Goal: Complete application form

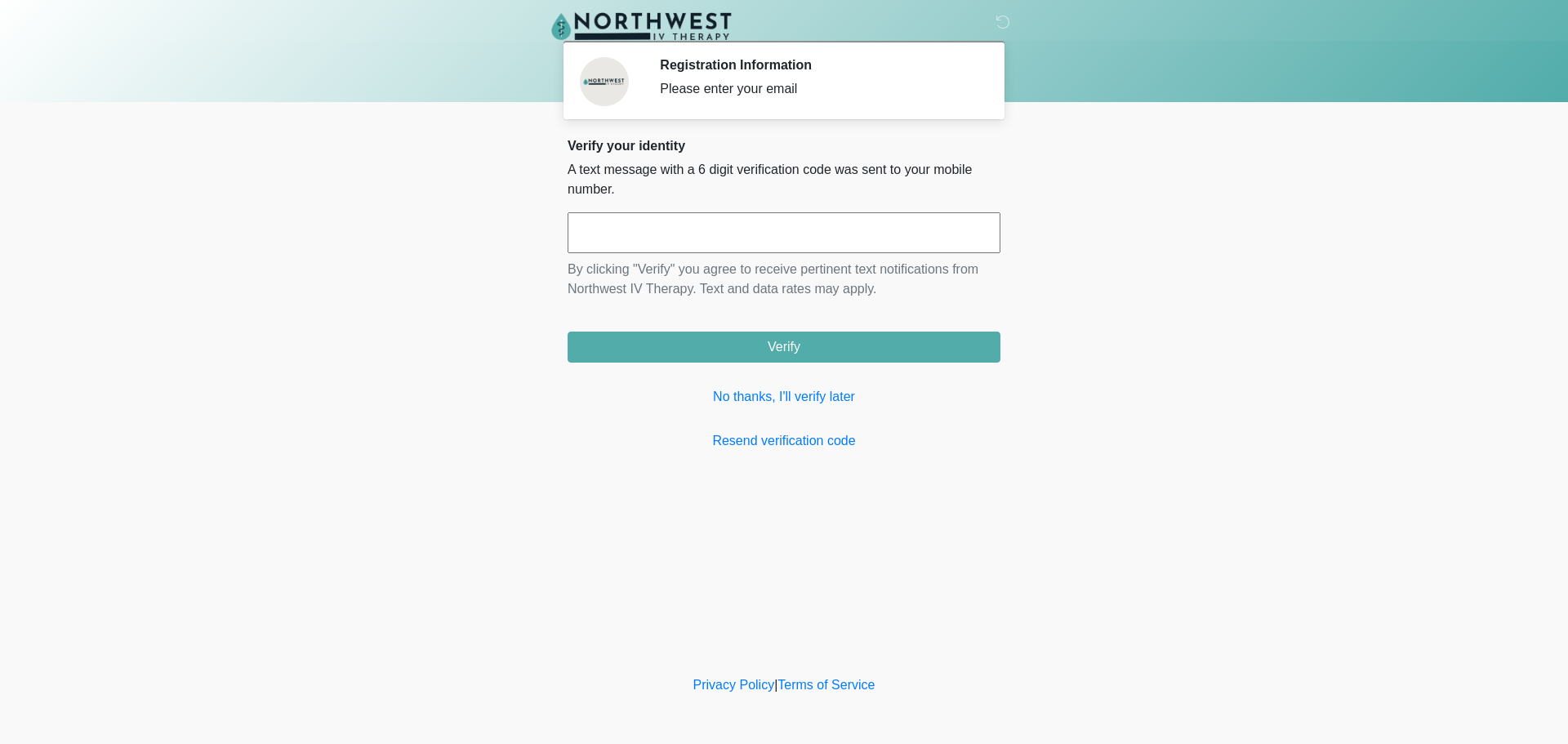
click at [685, 229] on input "text" at bounding box center [784, 232] width 432 height 41
click at [793, 398] on link "No thanks, I'll verify later" at bounding box center [784, 397] width 432 height 20
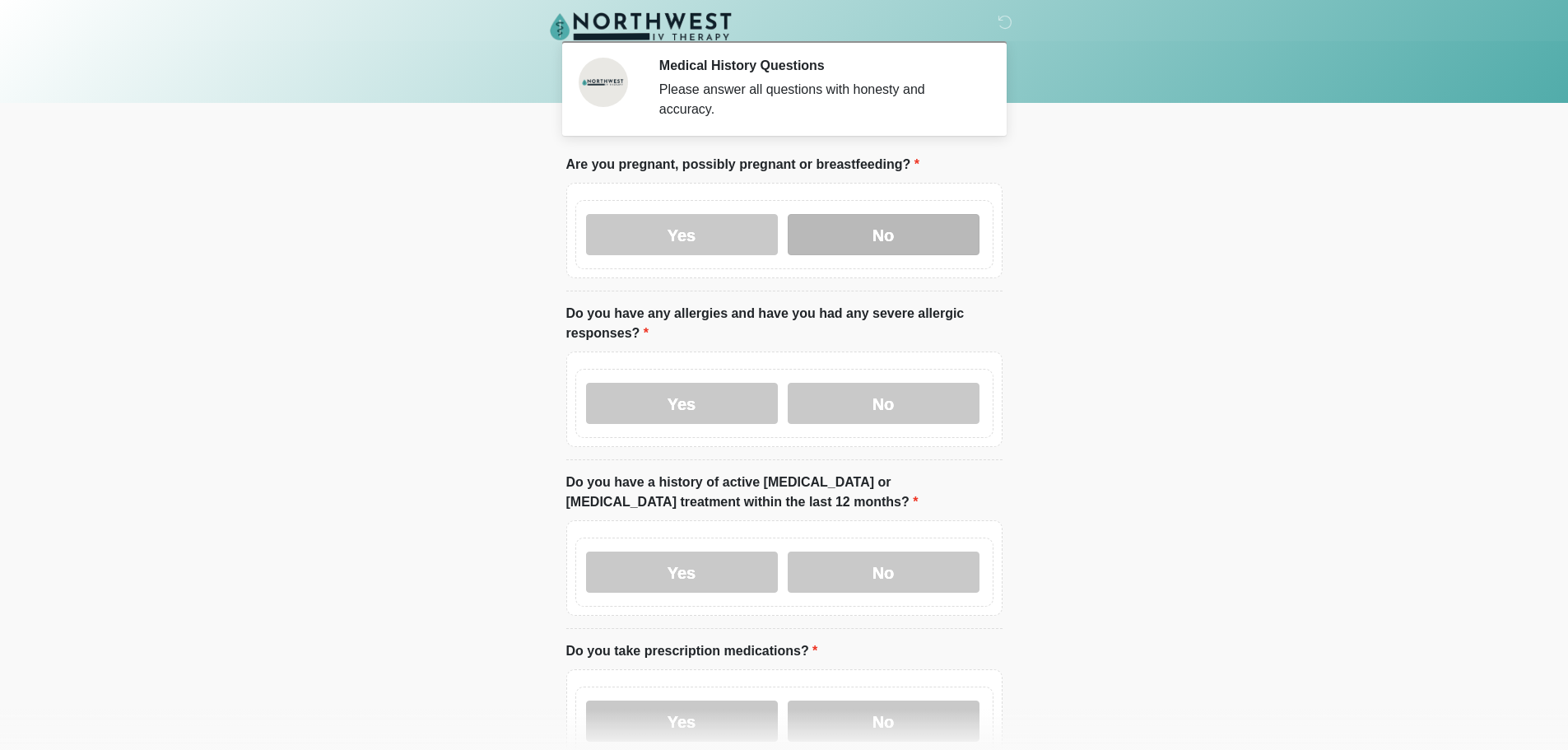
click at [888, 234] on label "No" at bounding box center [883, 234] width 192 height 41
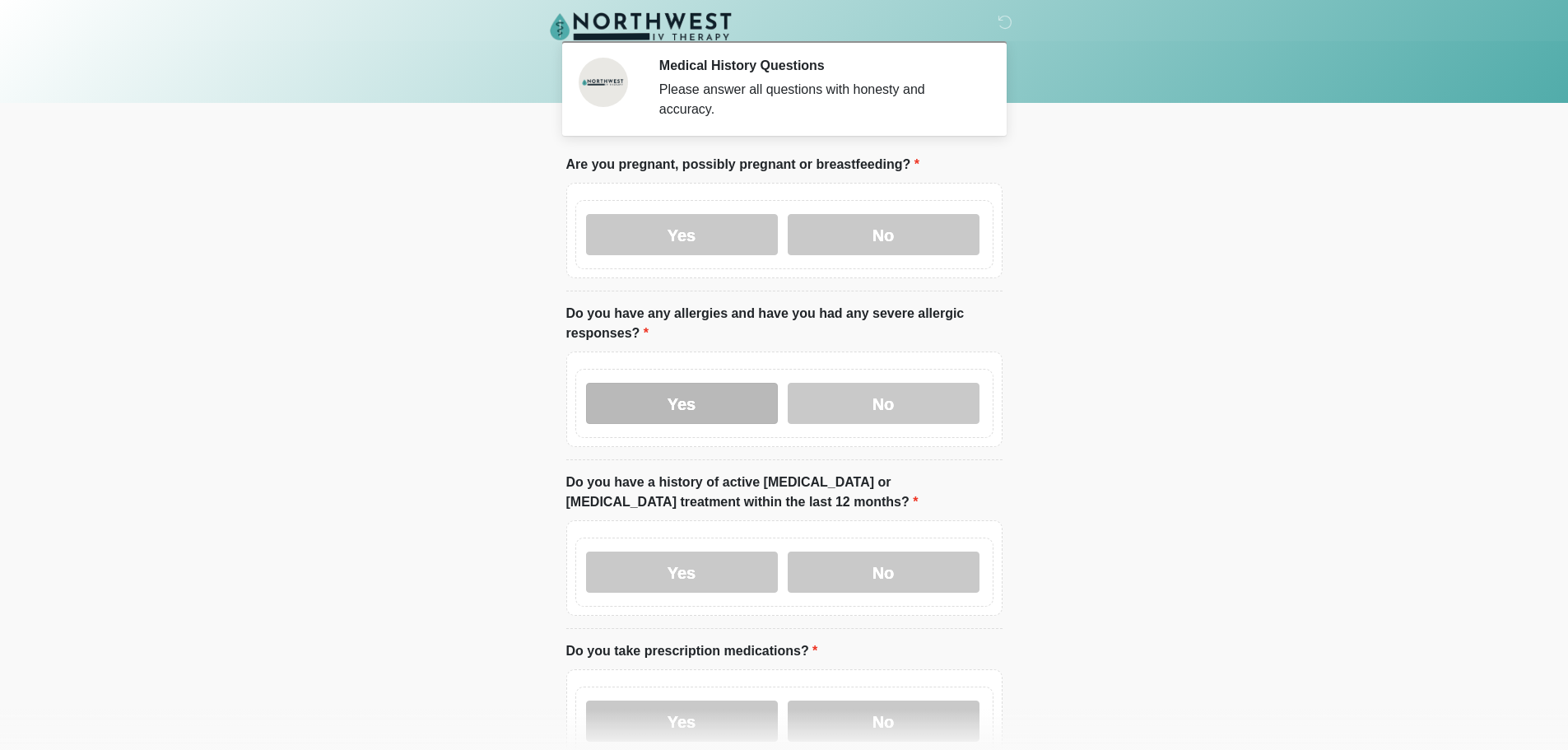
click at [689, 389] on label "Yes" at bounding box center [682, 402] width 192 height 41
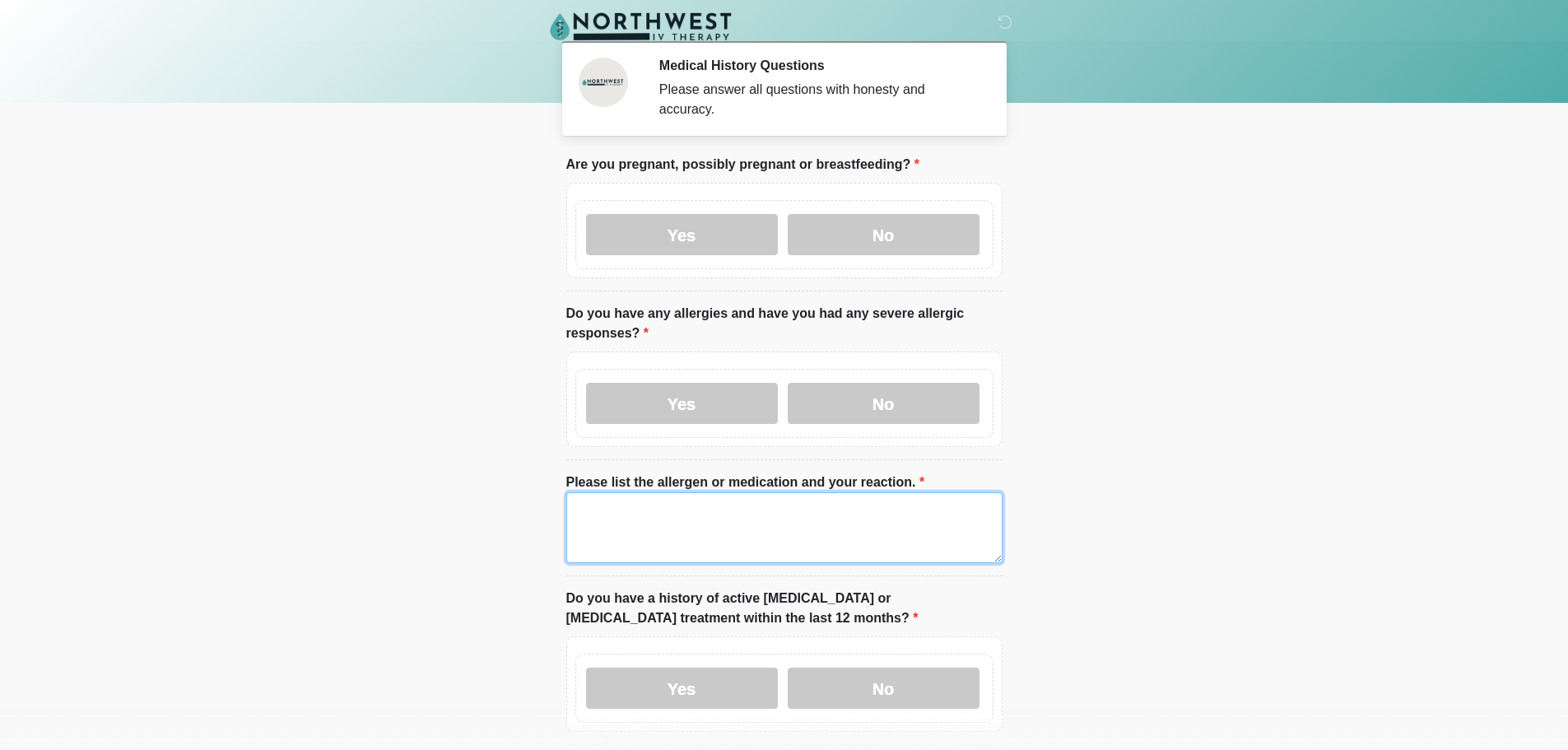
click at [720, 499] on textarea "Please list the allergen or medication and your reaction." at bounding box center [784, 527] width 436 height 71
type textarea "**********"
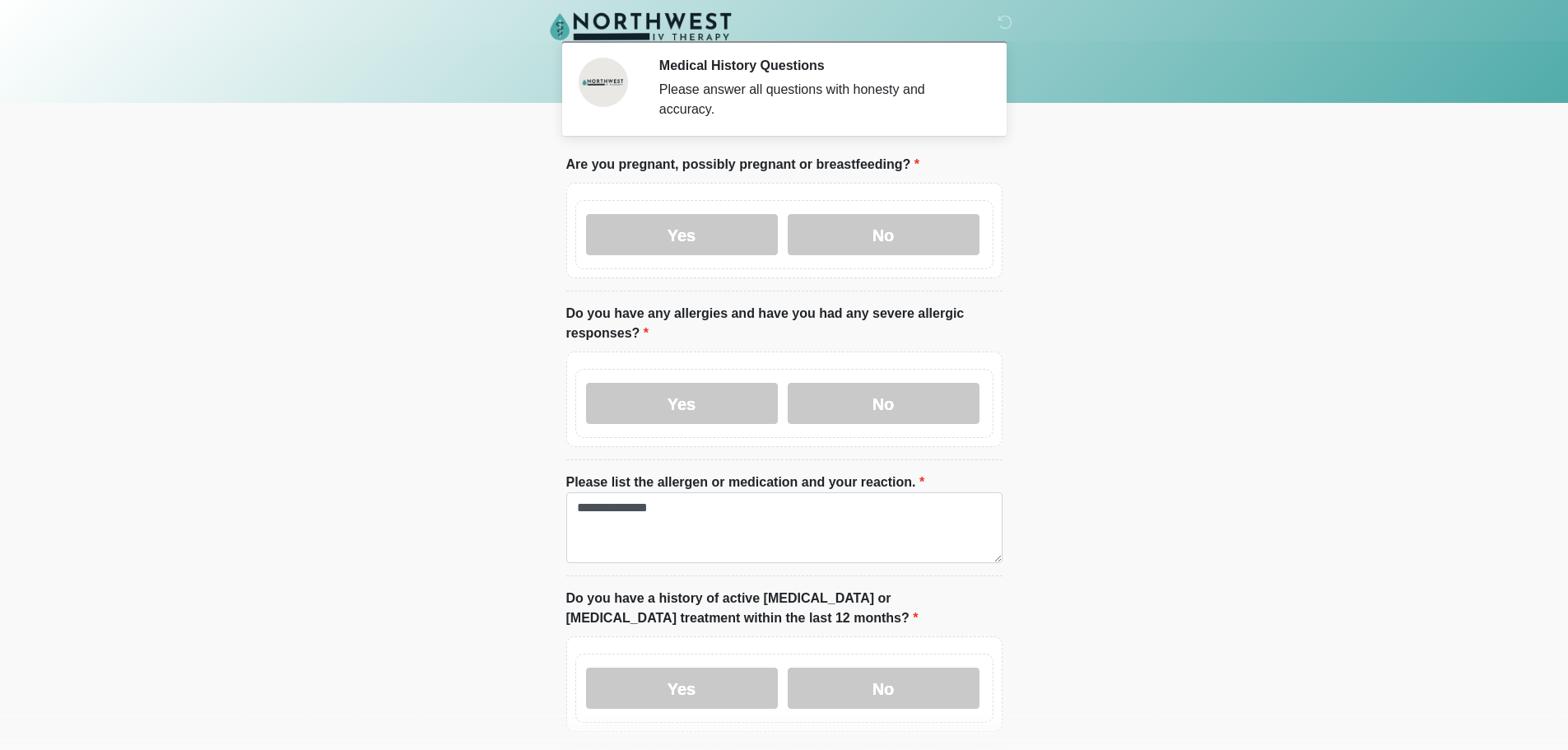
click at [1031, 432] on body "‎ ‎ ‎ ‎ Medical History Questions Please answer all questions with honesty and …" at bounding box center [784, 375] width 1568 height 750
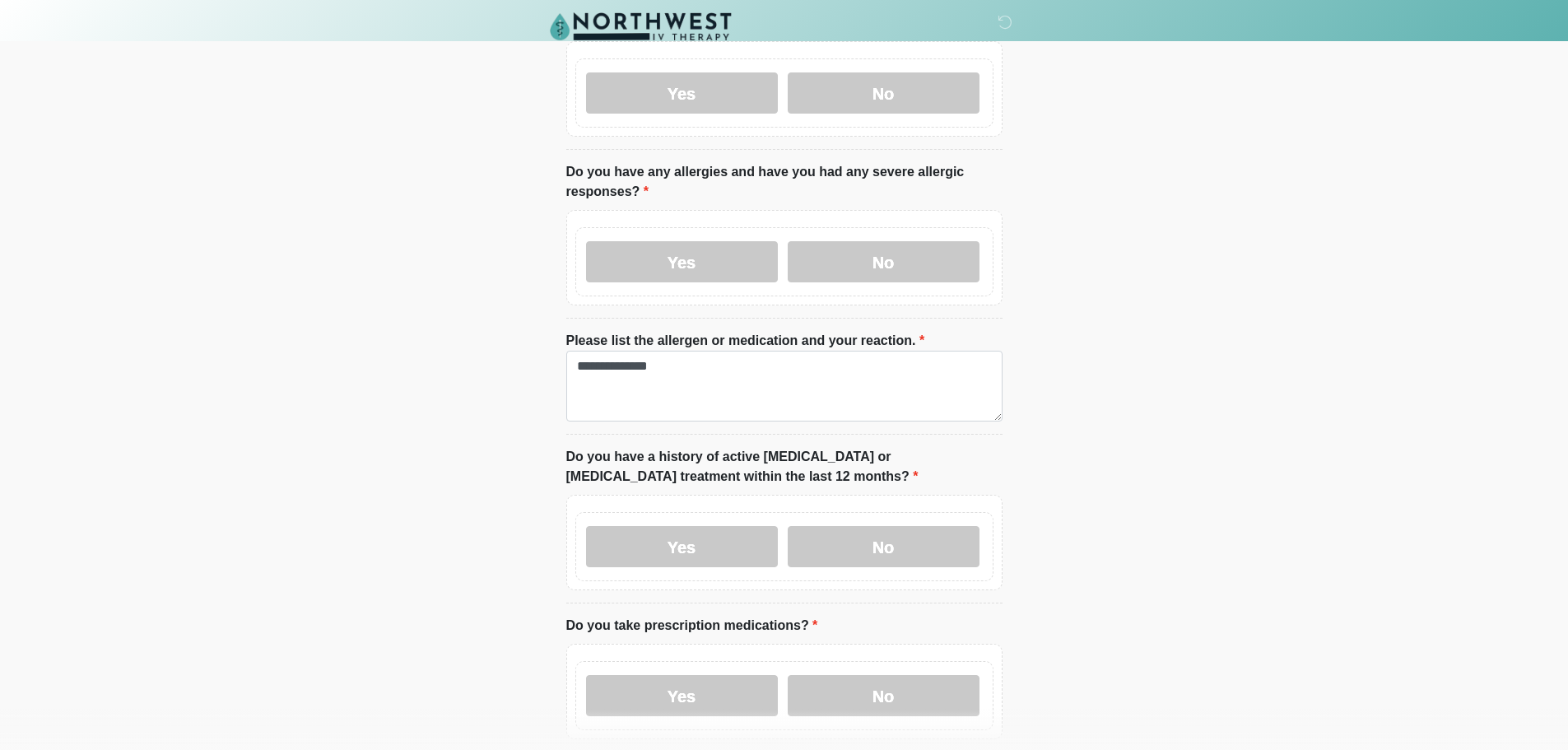
scroll to position [164, 0]
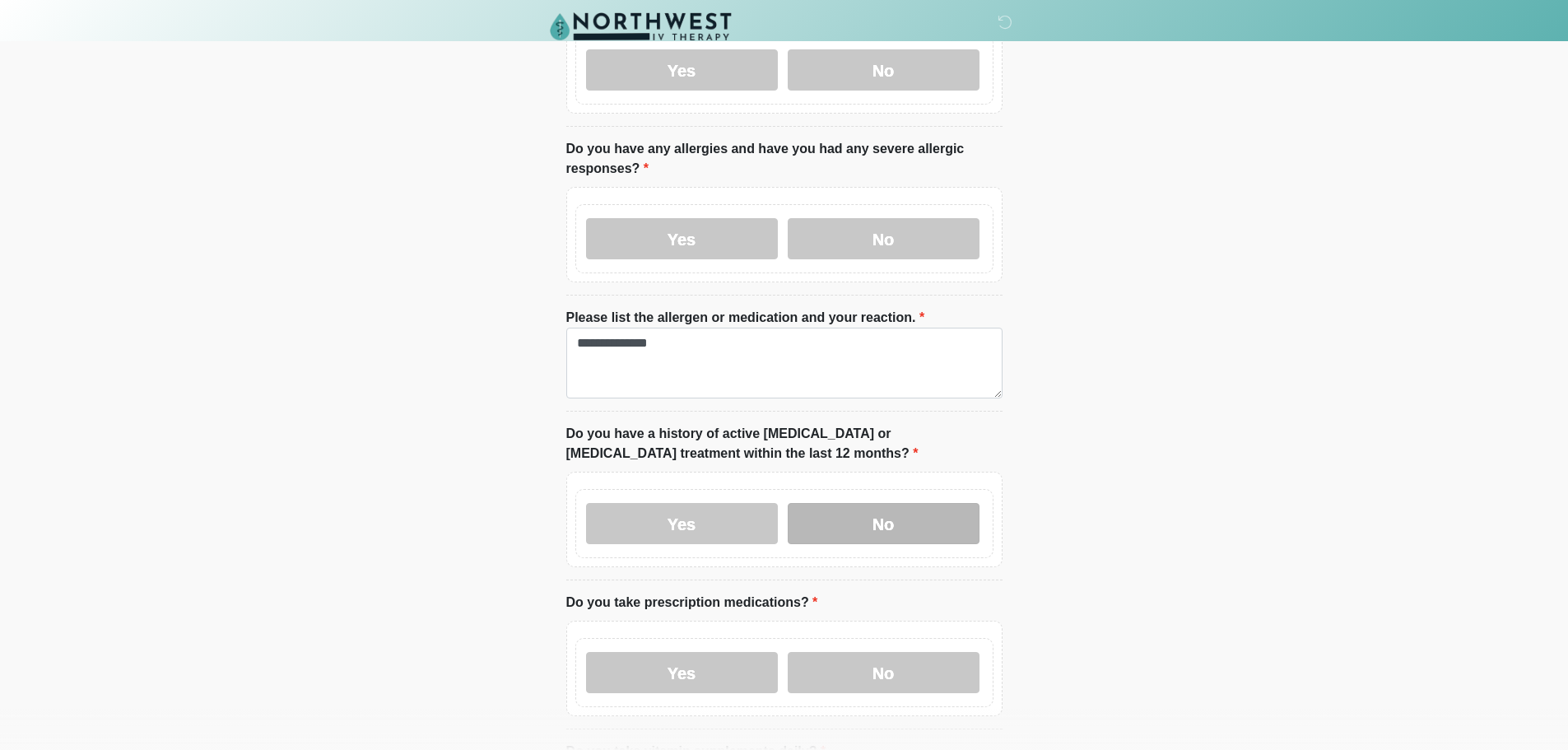
click at [872, 503] on label "No" at bounding box center [883, 523] width 192 height 41
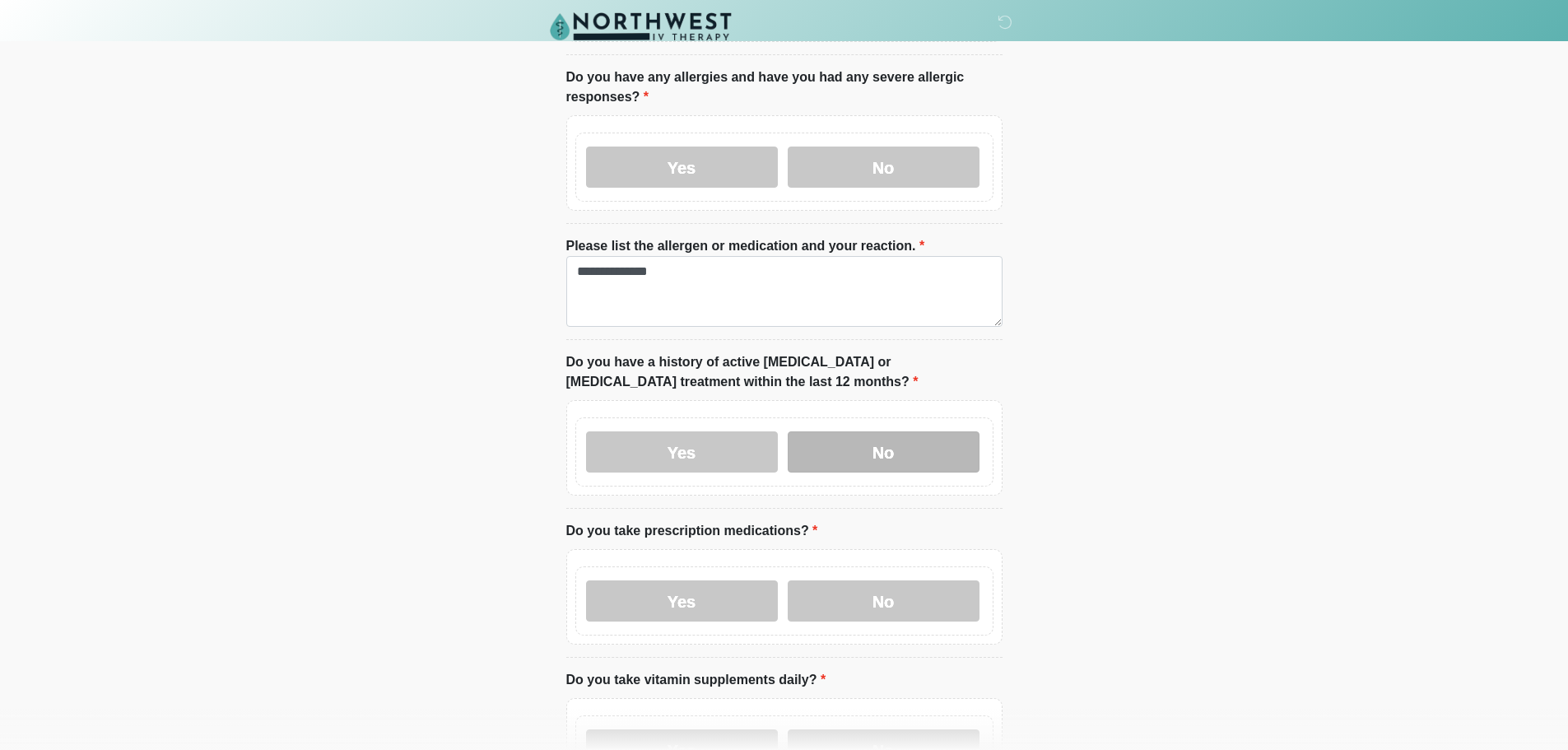
scroll to position [330, 0]
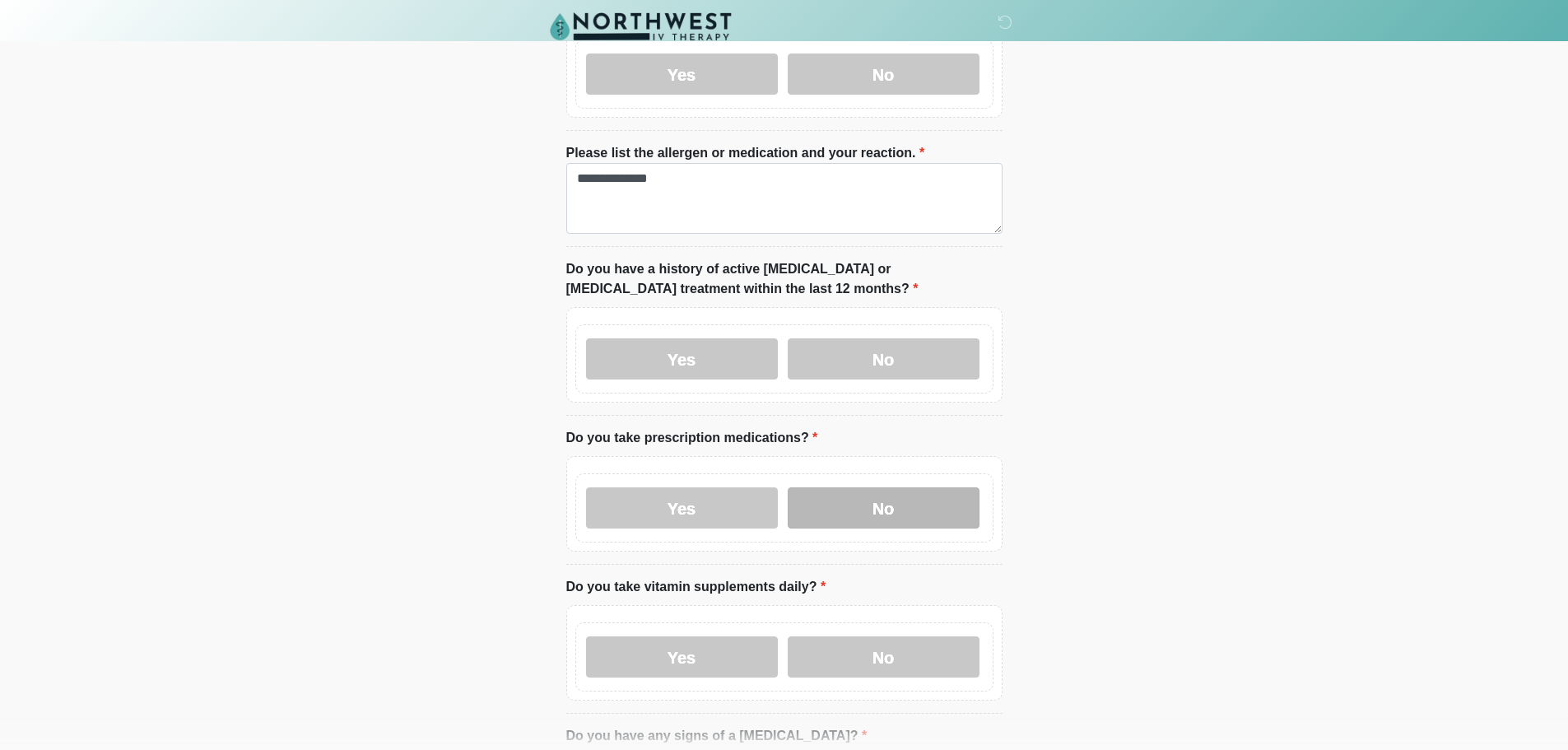
click at [872, 496] on label "No" at bounding box center [883, 508] width 192 height 41
click at [738, 488] on label "Yes" at bounding box center [682, 508] width 192 height 41
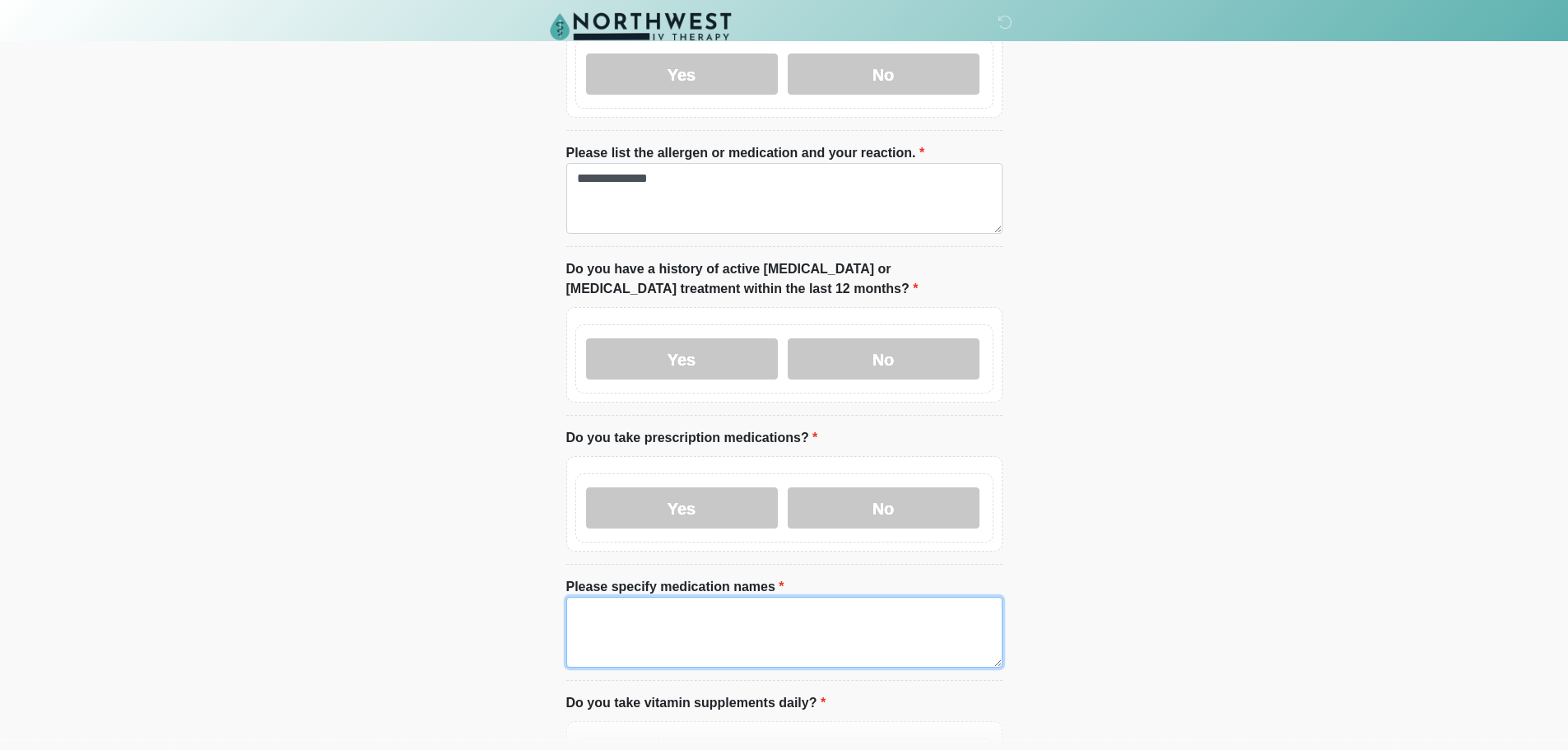
click at [647, 615] on textarea "Please specify medication names" at bounding box center [784, 631] width 436 height 71
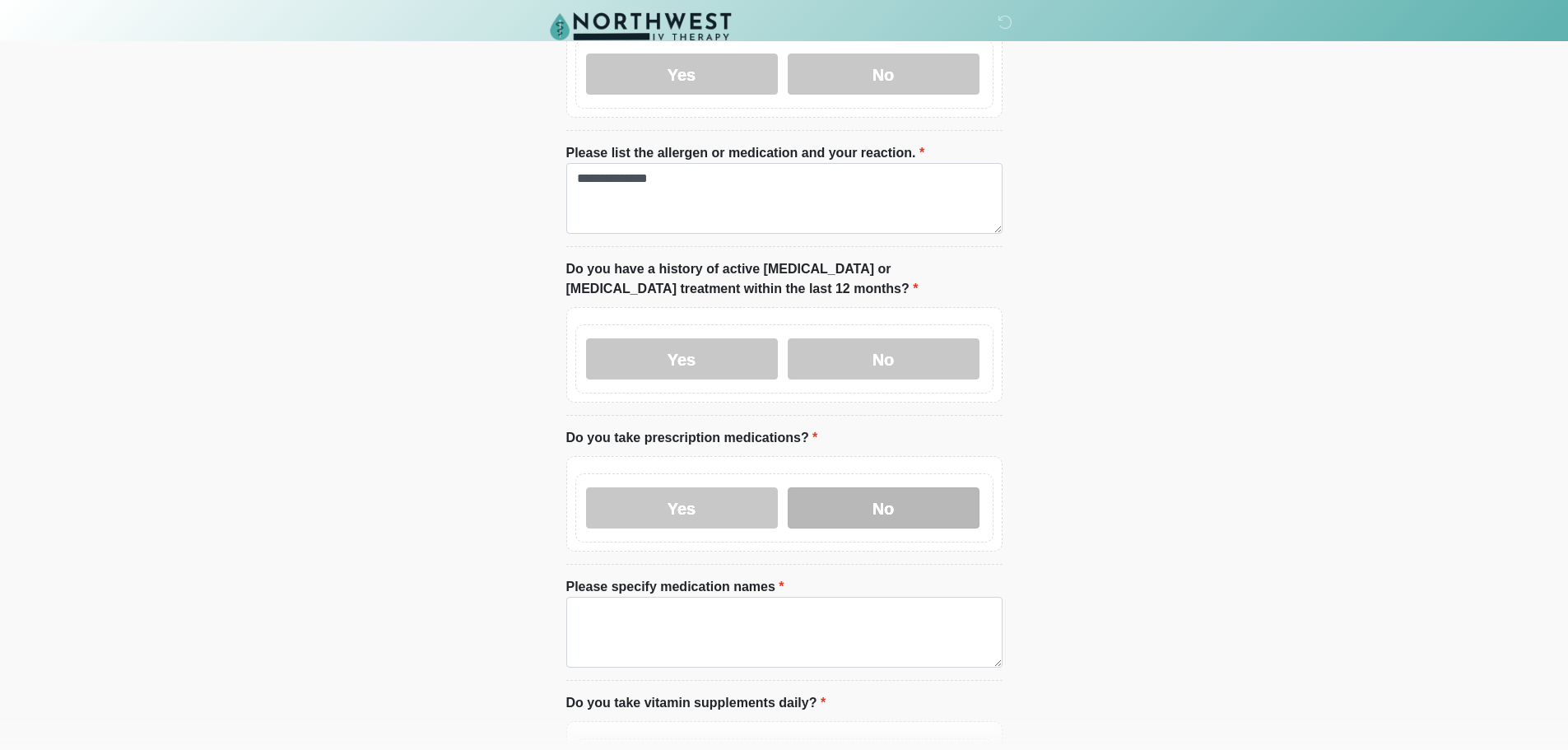
click at [896, 491] on label "No" at bounding box center [883, 508] width 192 height 41
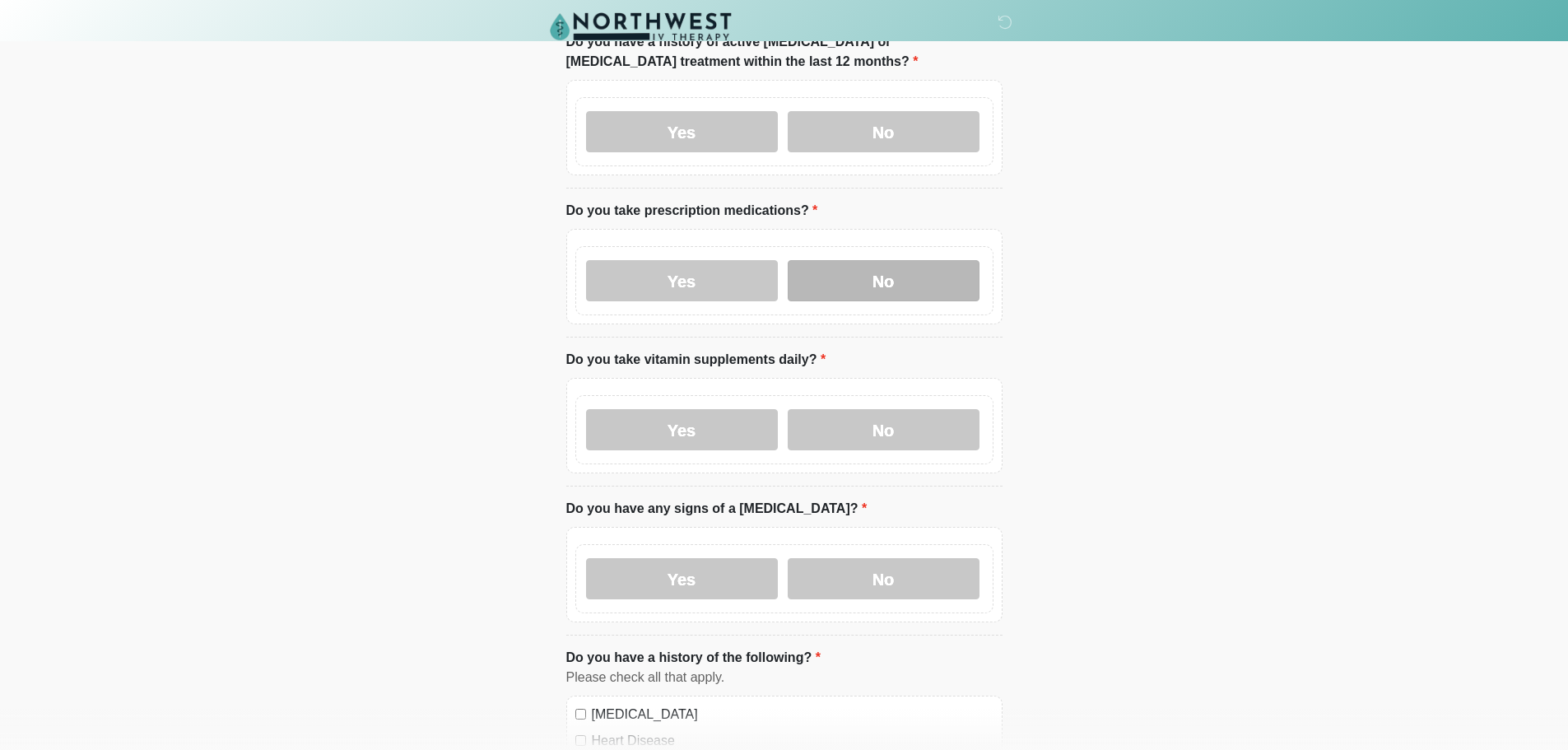
scroll to position [577, 0]
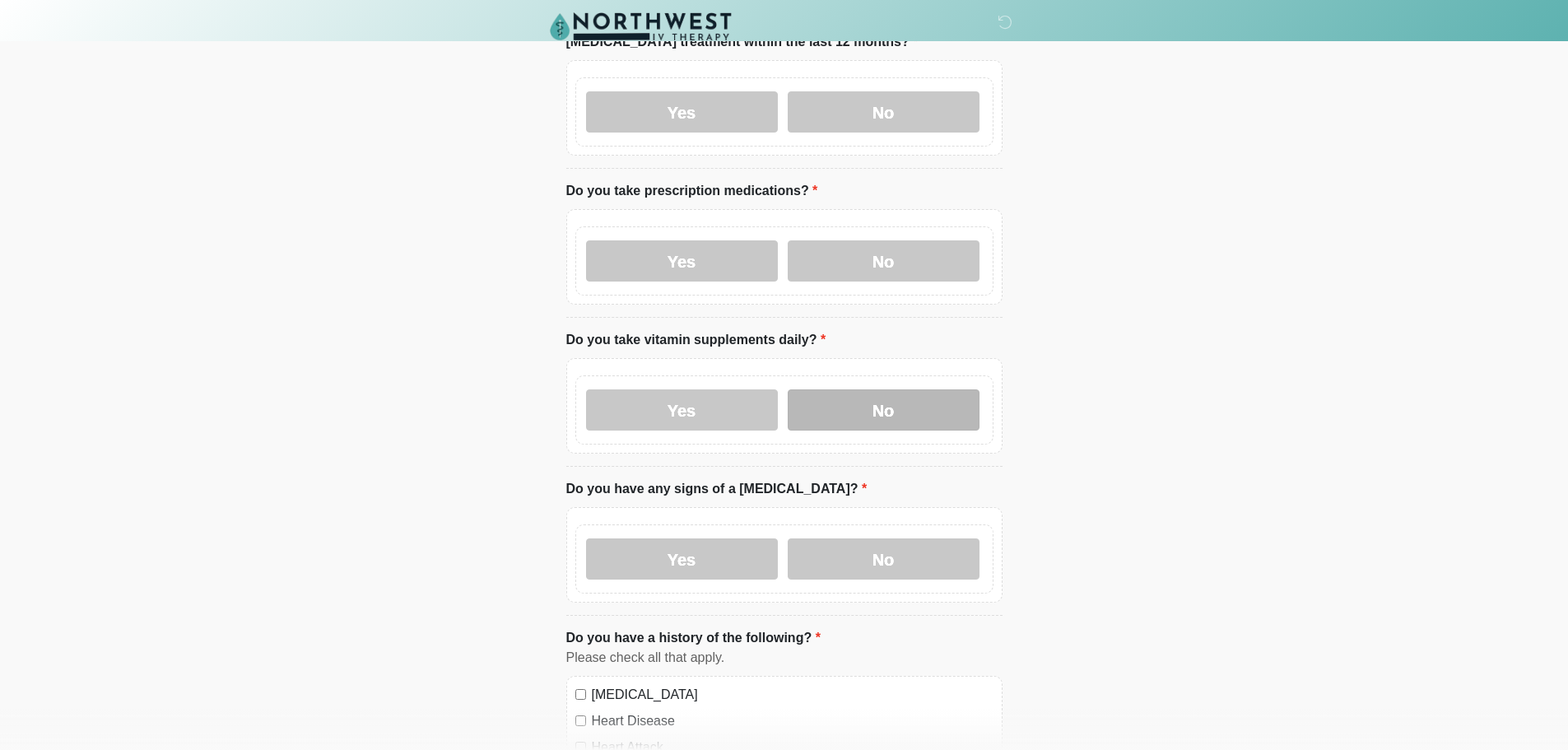
click at [852, 389] on label "No" at bounding box center [883, 409] width 192 height 41
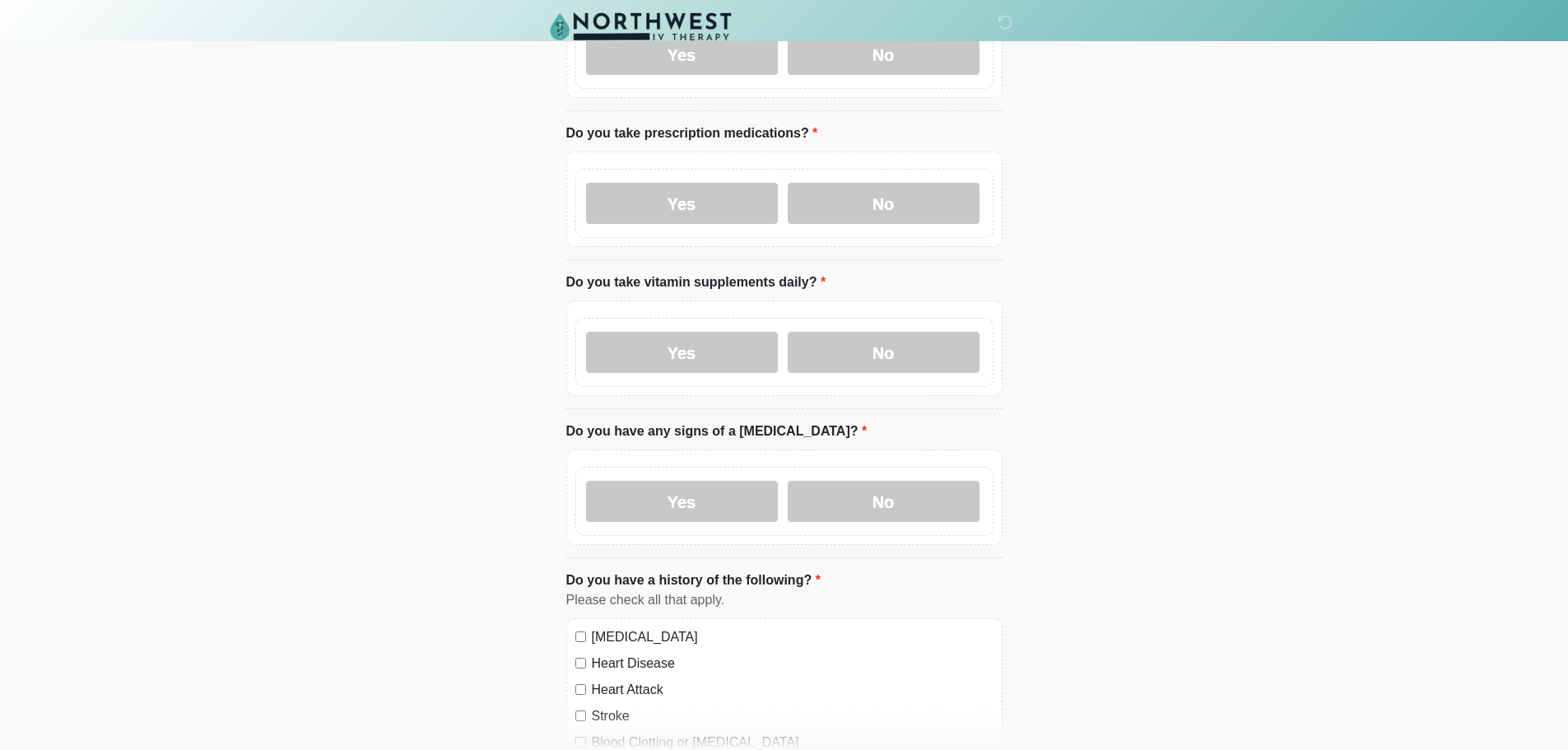
scroll to position [658, 0]
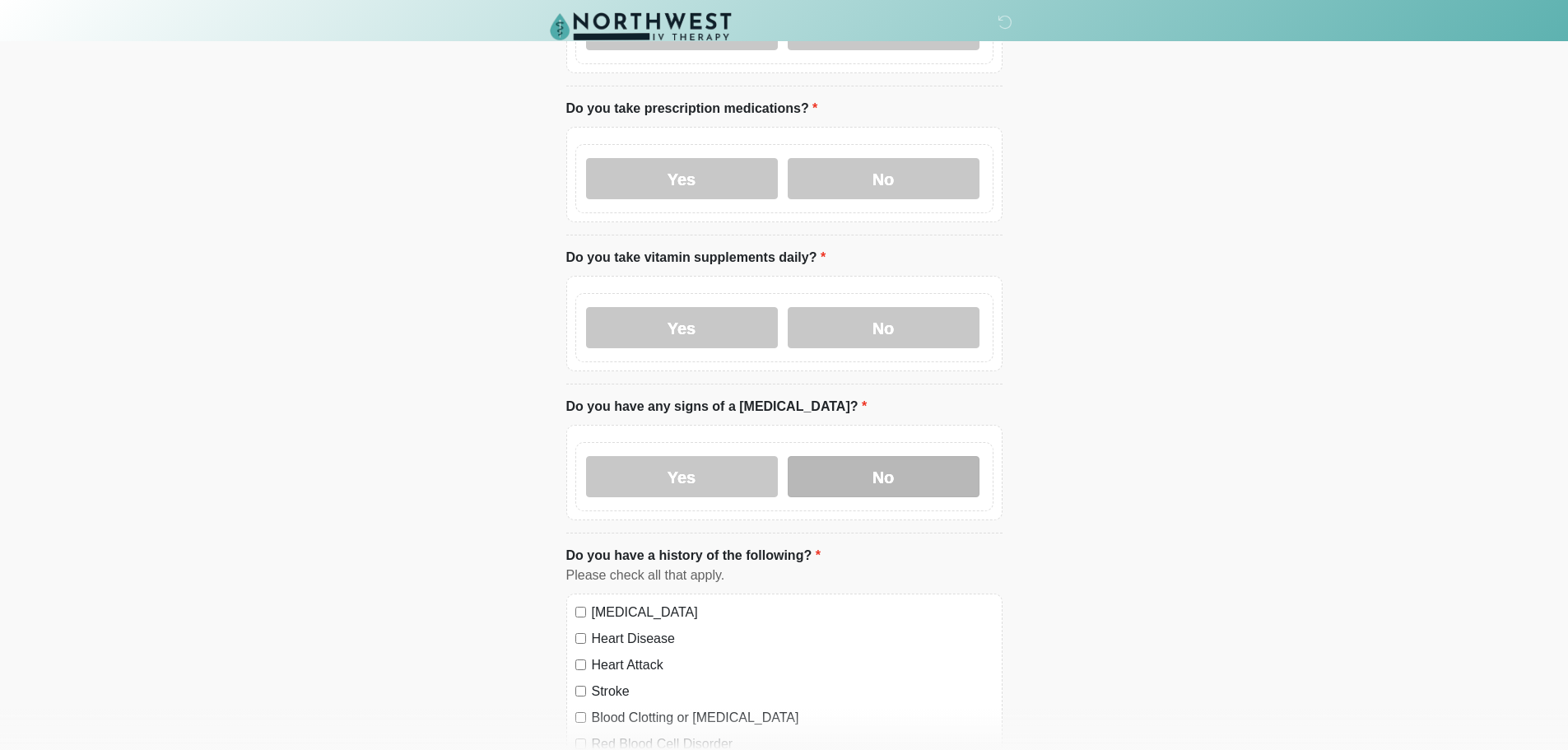
click at [885, 456] on label "No" at bounding box center [883, 476] width 192 height 41
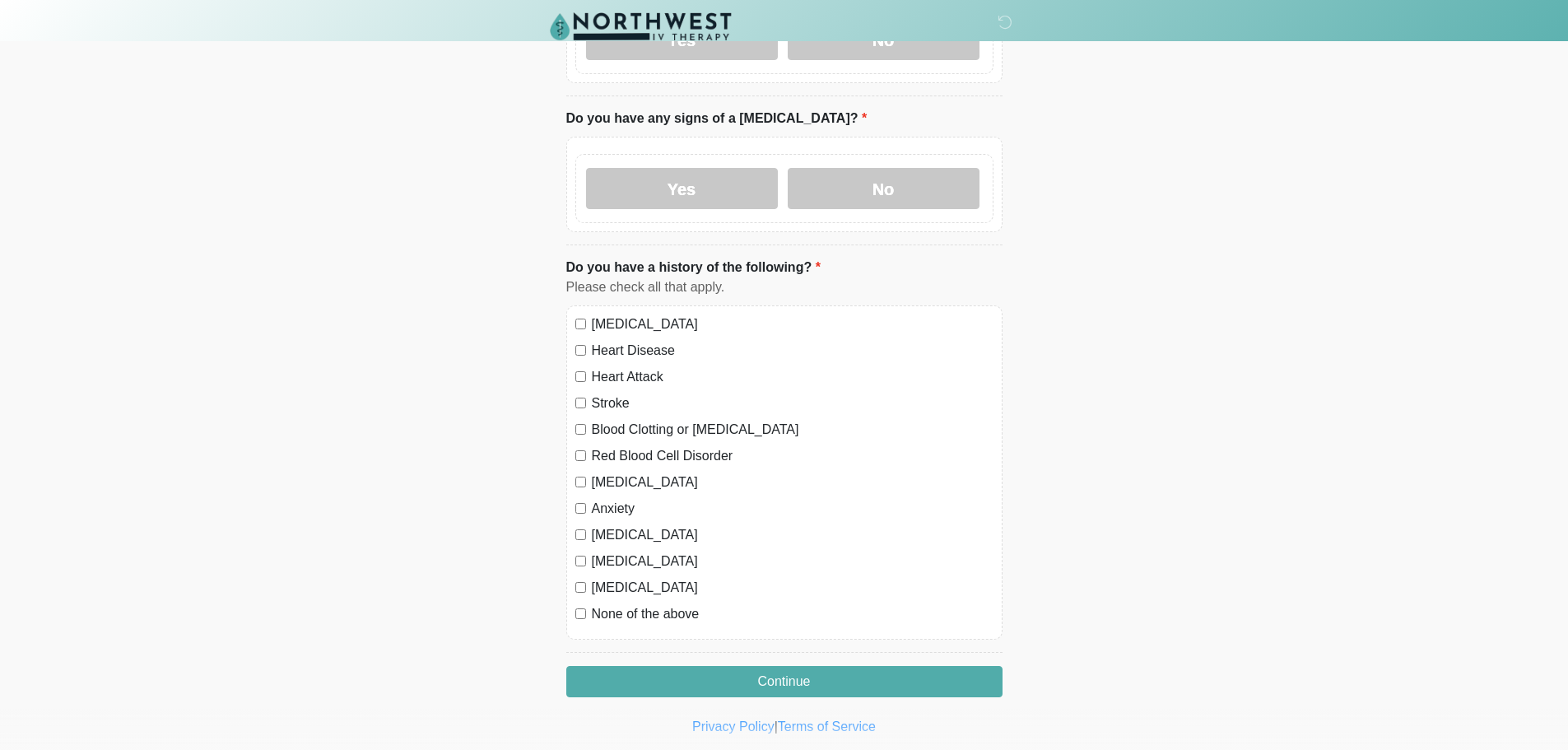
scroll to position [968, 0]
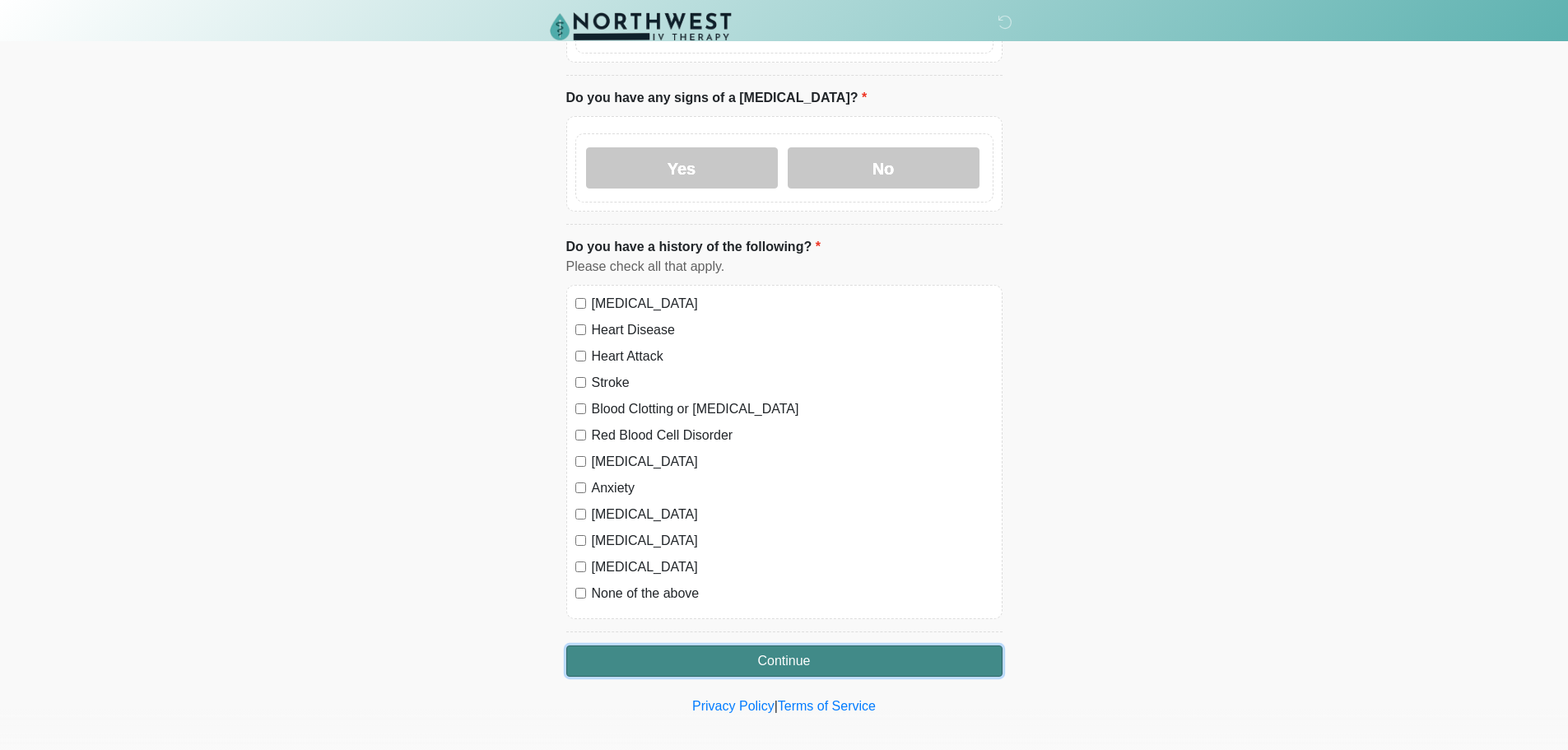
click at [898, 645] on button "Continue" at bounding box center [784, 660] width 436 height 31
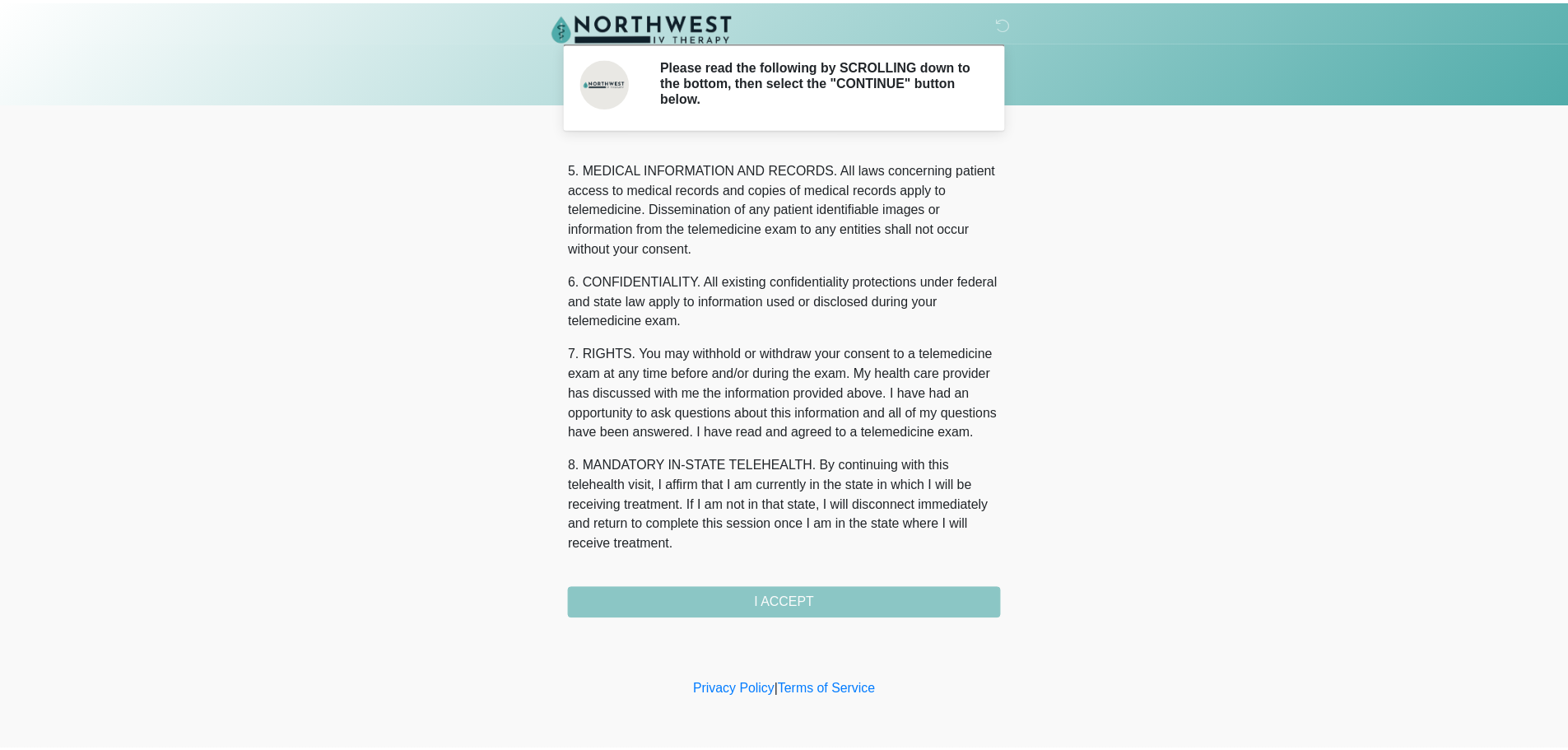
scroll to position [554, 0]
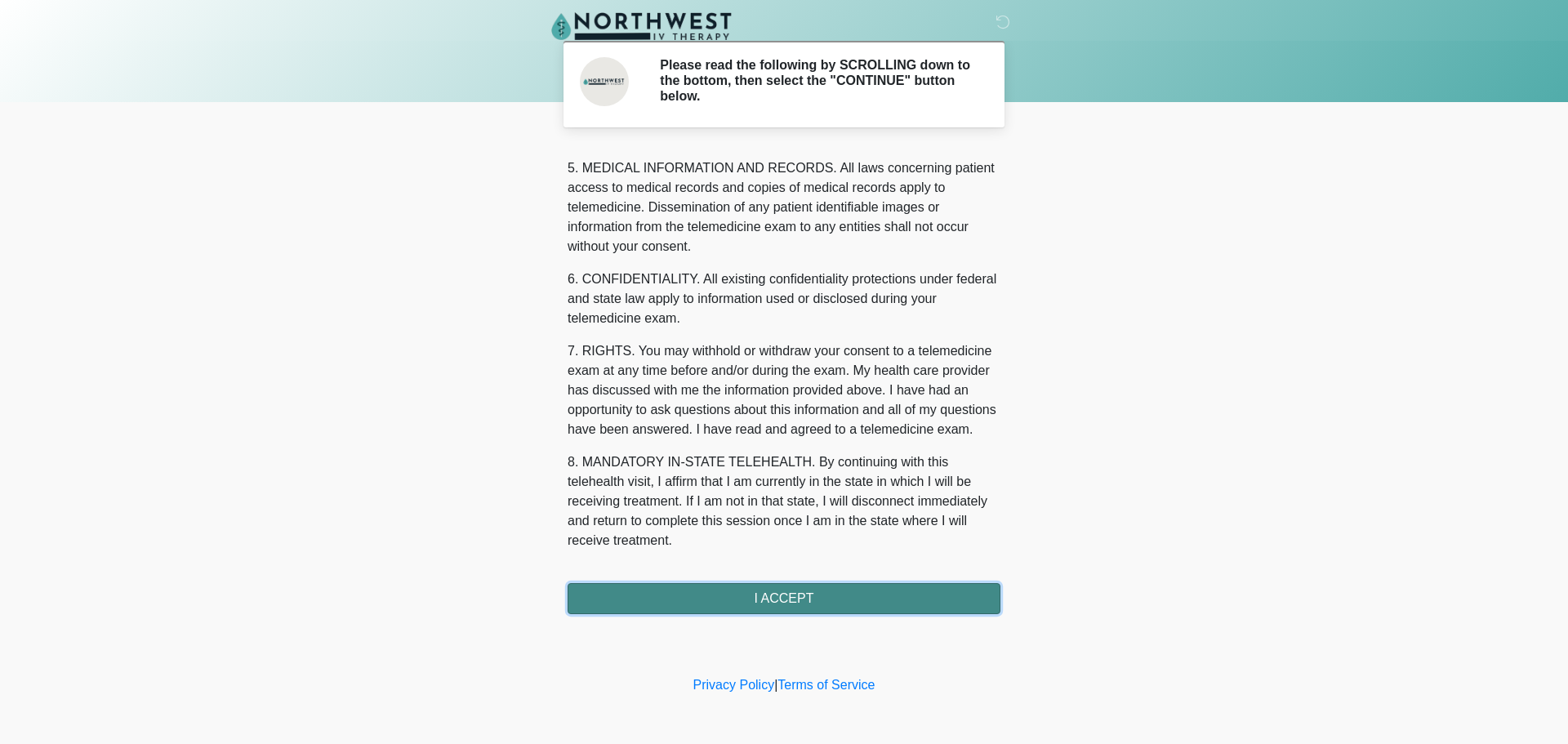
click at [873, 607] on button "I ACCEPT" at bounding box center [784, 598] width 432 height 31
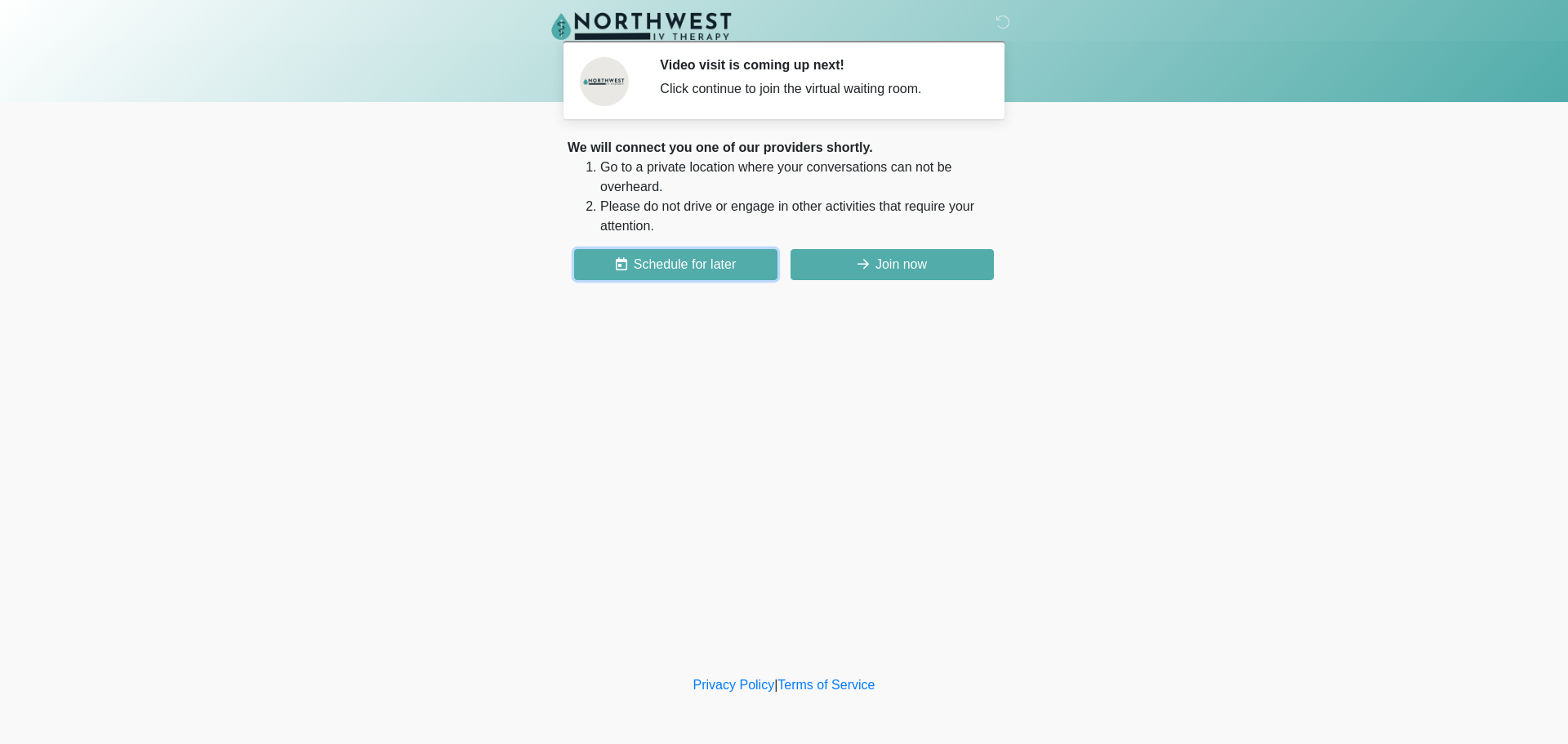
click at [700, 270] on button "Schedule for later" at bounding box center [675, 264] width 203 height 31
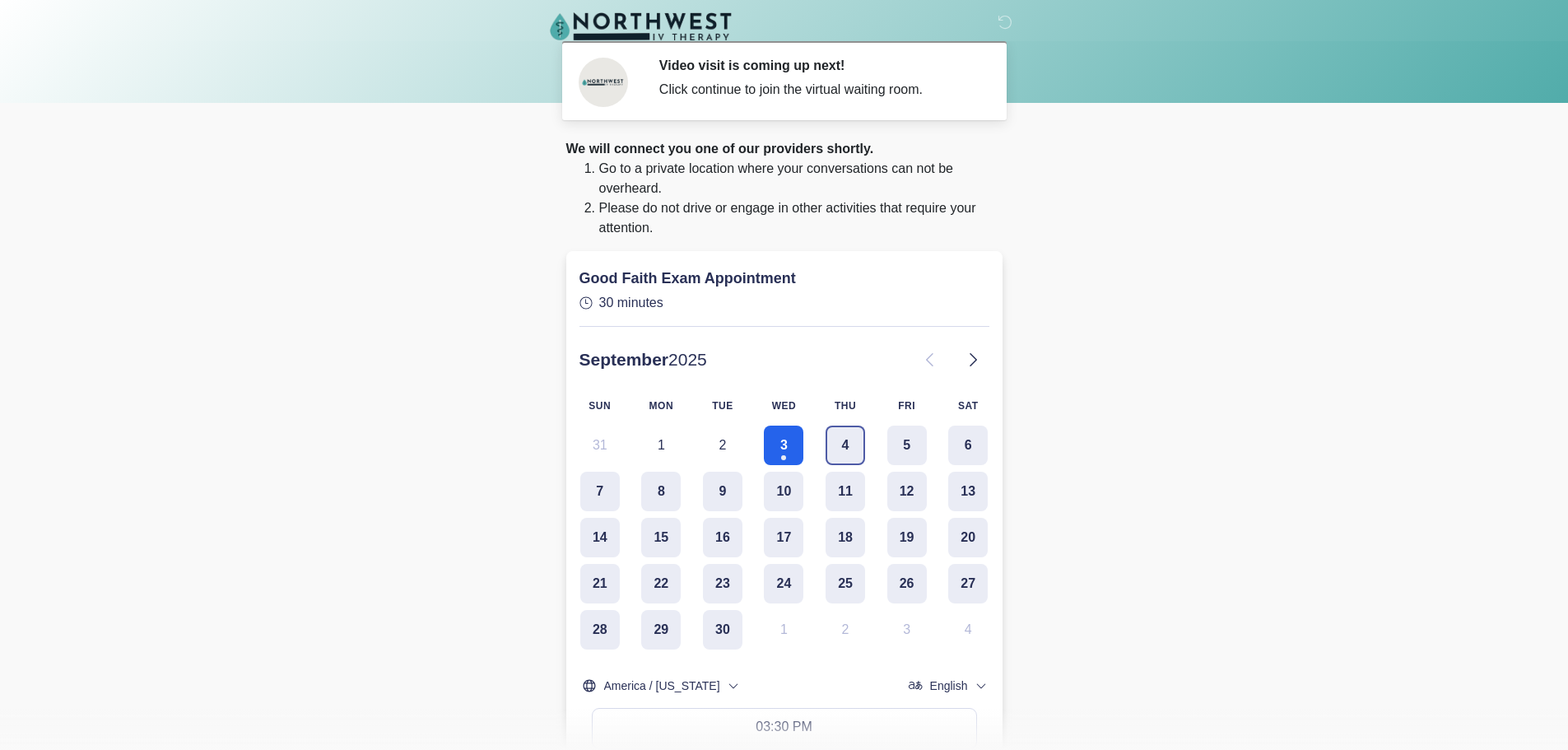
click at [849, 437] on button "4" at bounding box center [845, 445] width 40 height 40
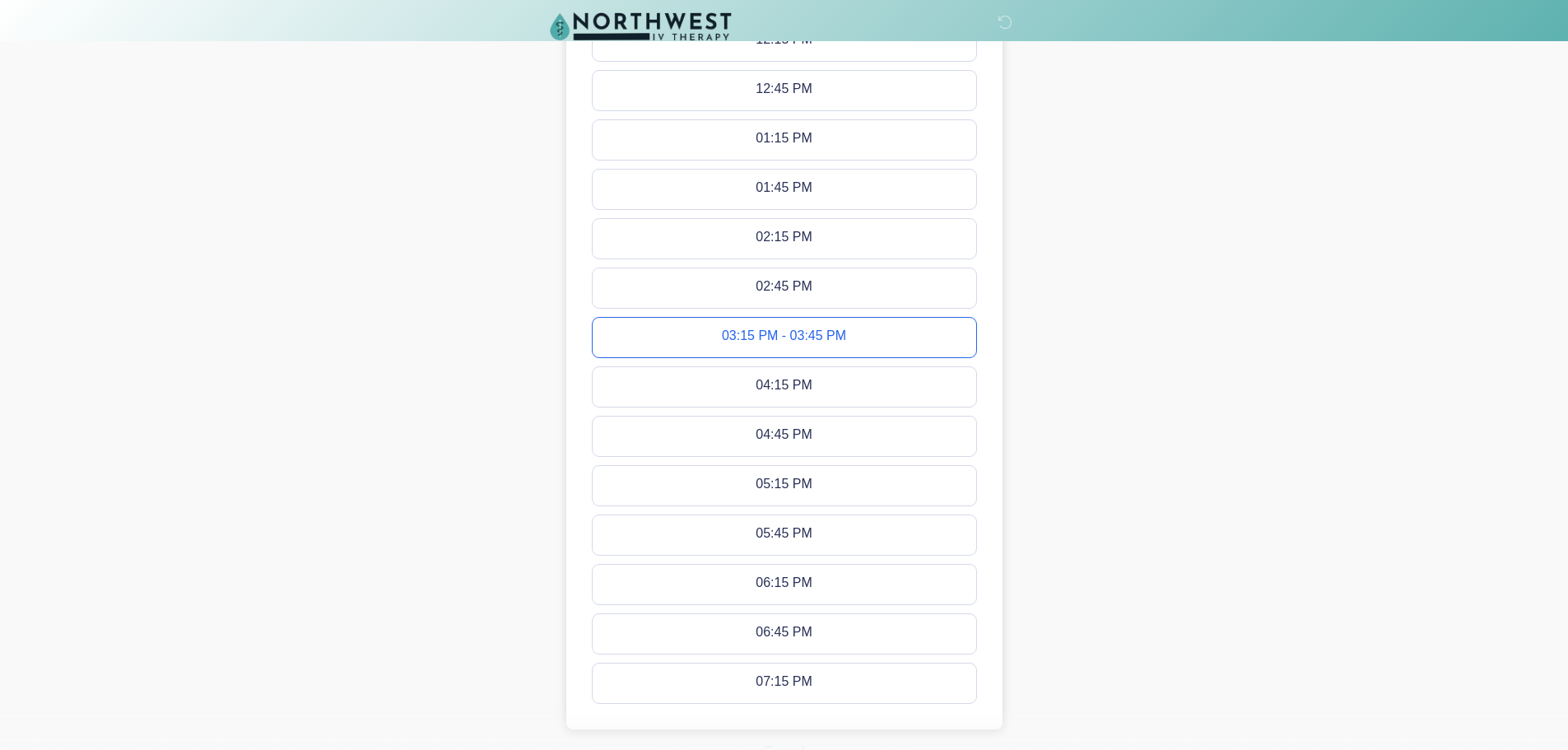
scroll to position [792, 0]
click at [778, 642] on button "Cancel" at bounding box center [784, 647] width 63 height 31
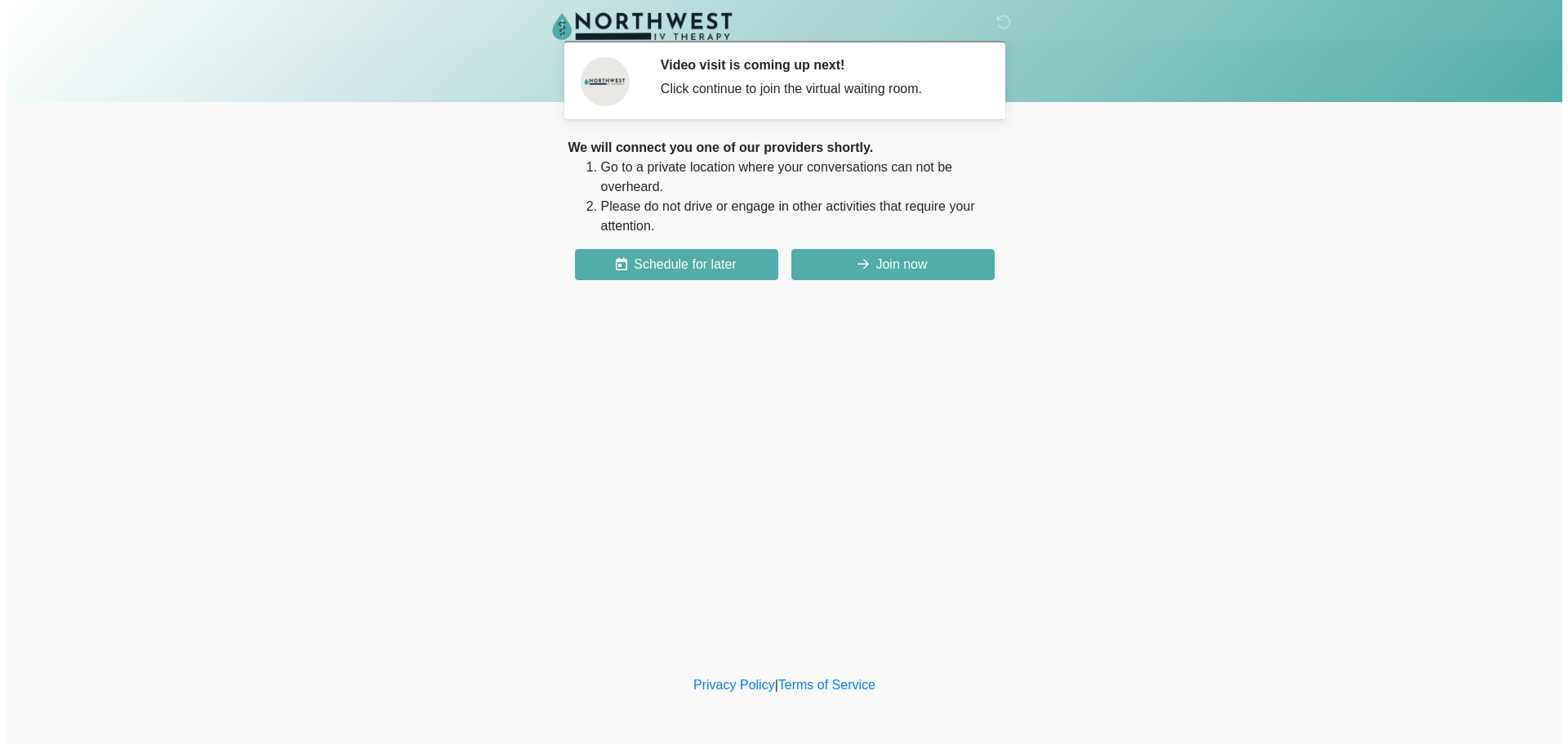
scroll to position [0, 0]
click at [961, 273] on button "Join now" at bounding box center [892, 264] width 203 height 31
